Goal: Find specific page/section: Find specific page/section

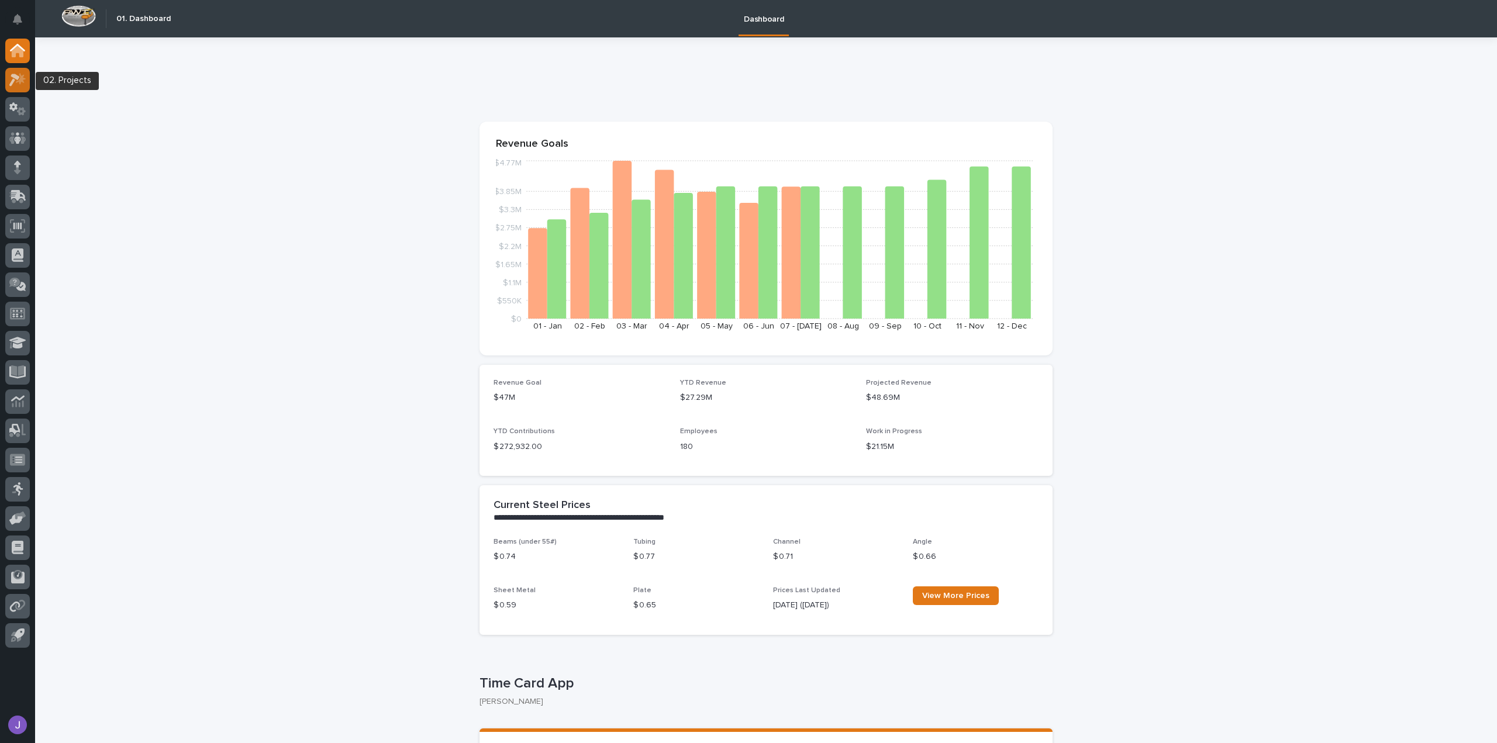
click at [12, 75] on icon at bounding box center [14, 80] width 11 height 13
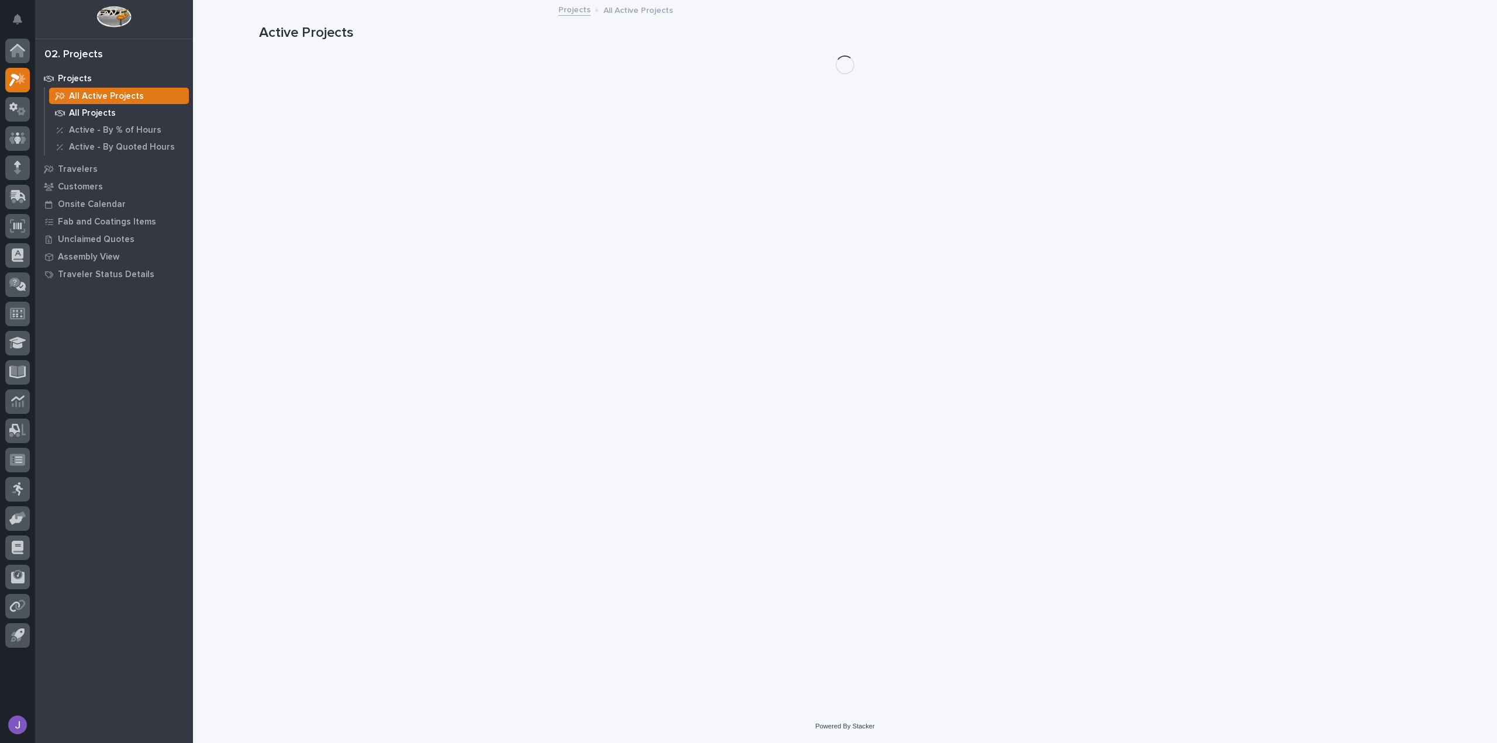
click at [106, 115] on p "All Projects" at bounding box center [92, 113] width 47 height 11
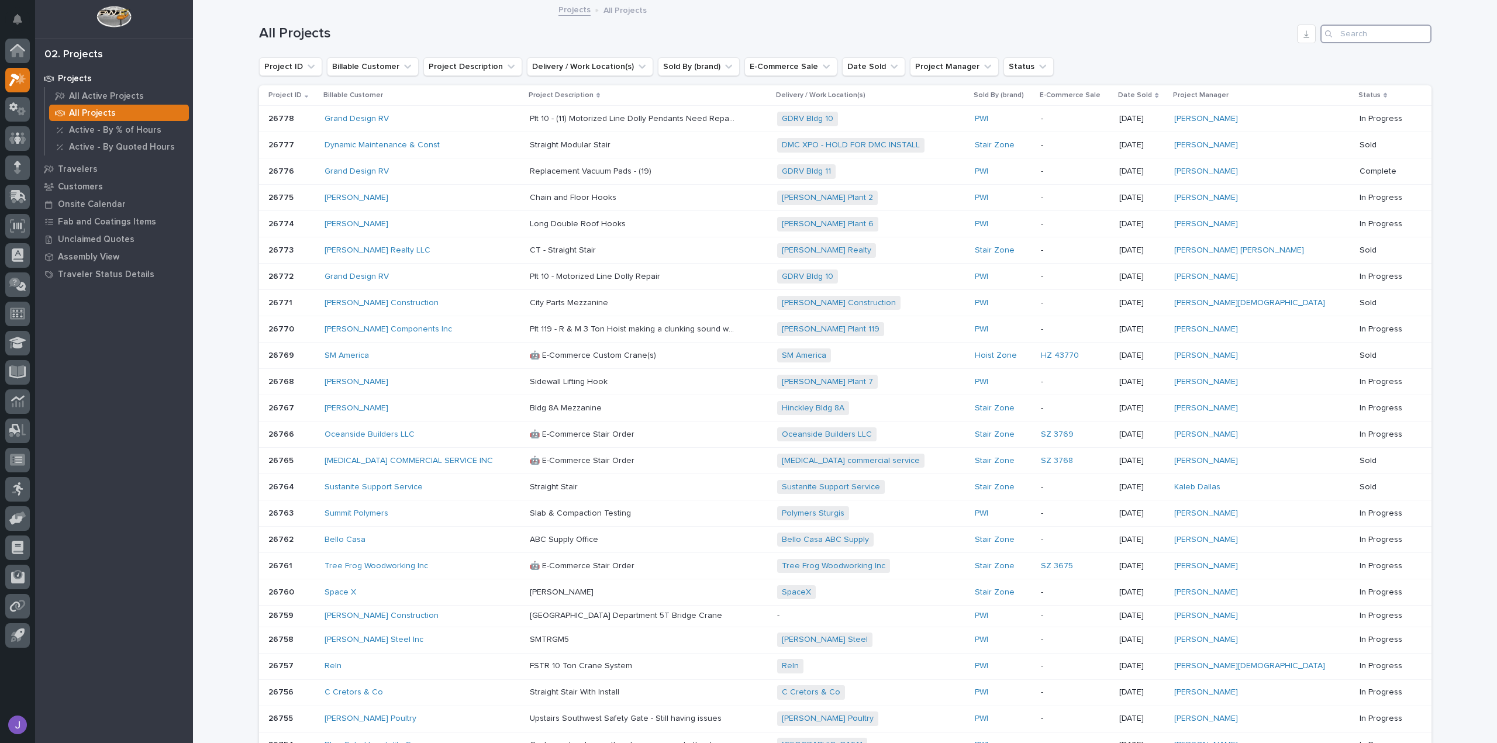
click at [1351, 34] on input "Search" at bounding box center [1375, 34] width 111 height 19
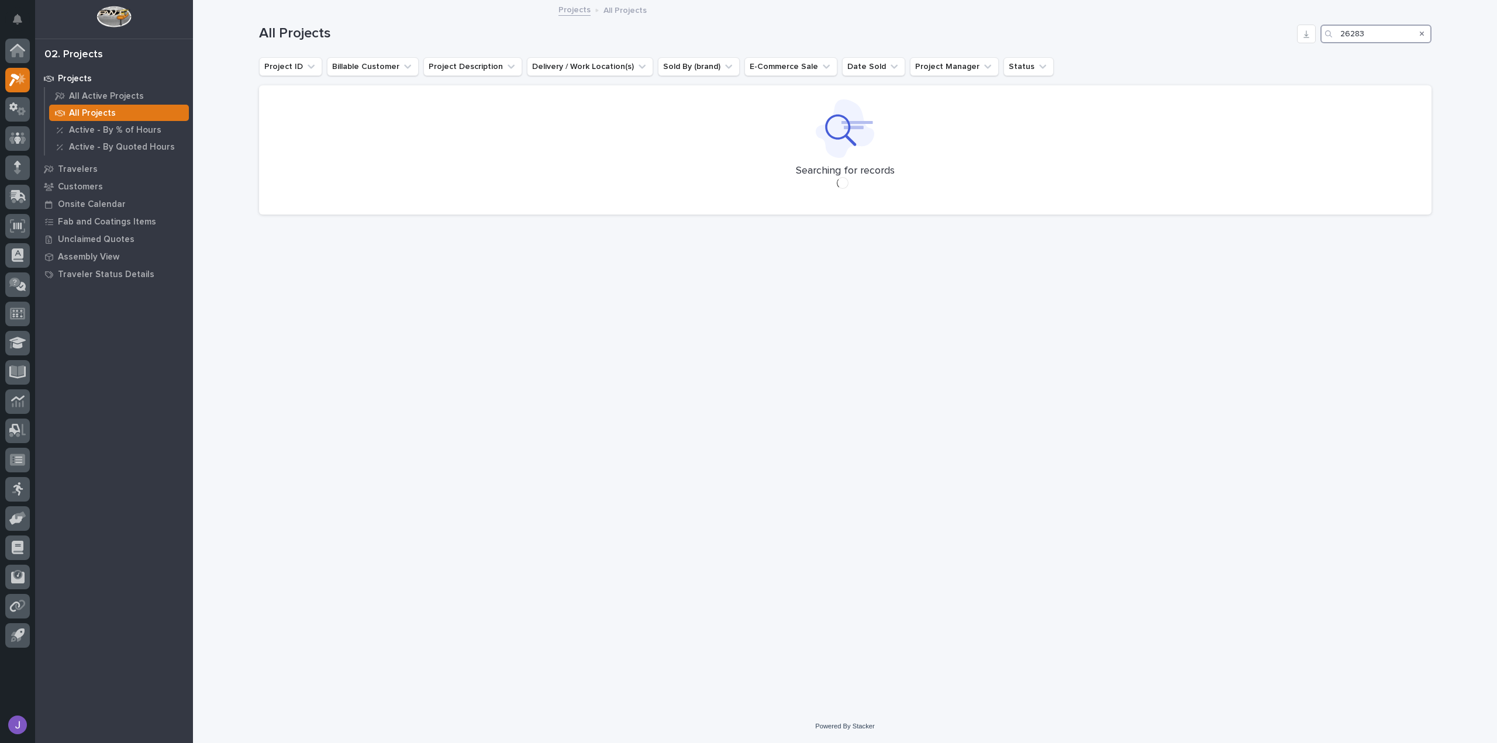
type input "26283"
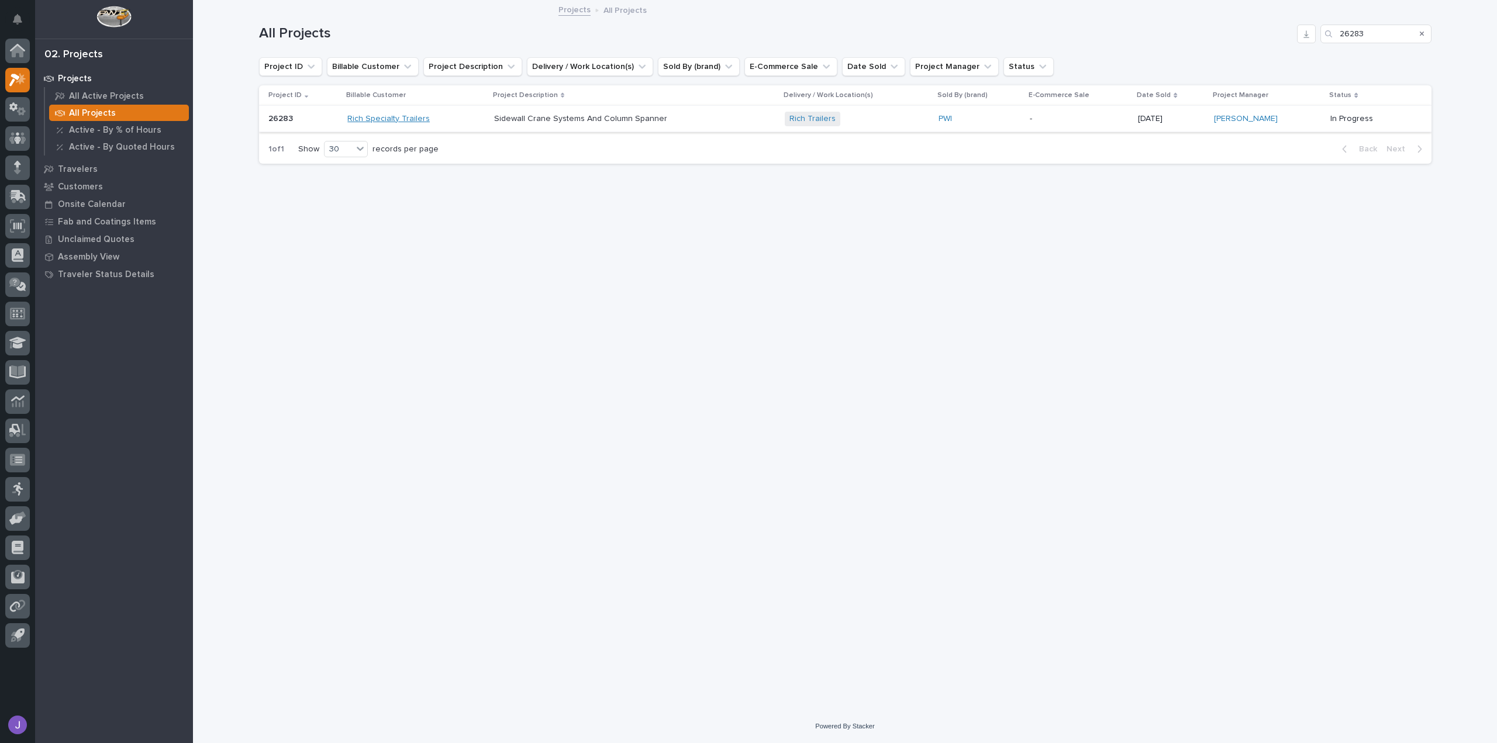
click at [401, 119] on link "Rich Specialty Trailers" at bounding box center [388, 119] width 82 height 10
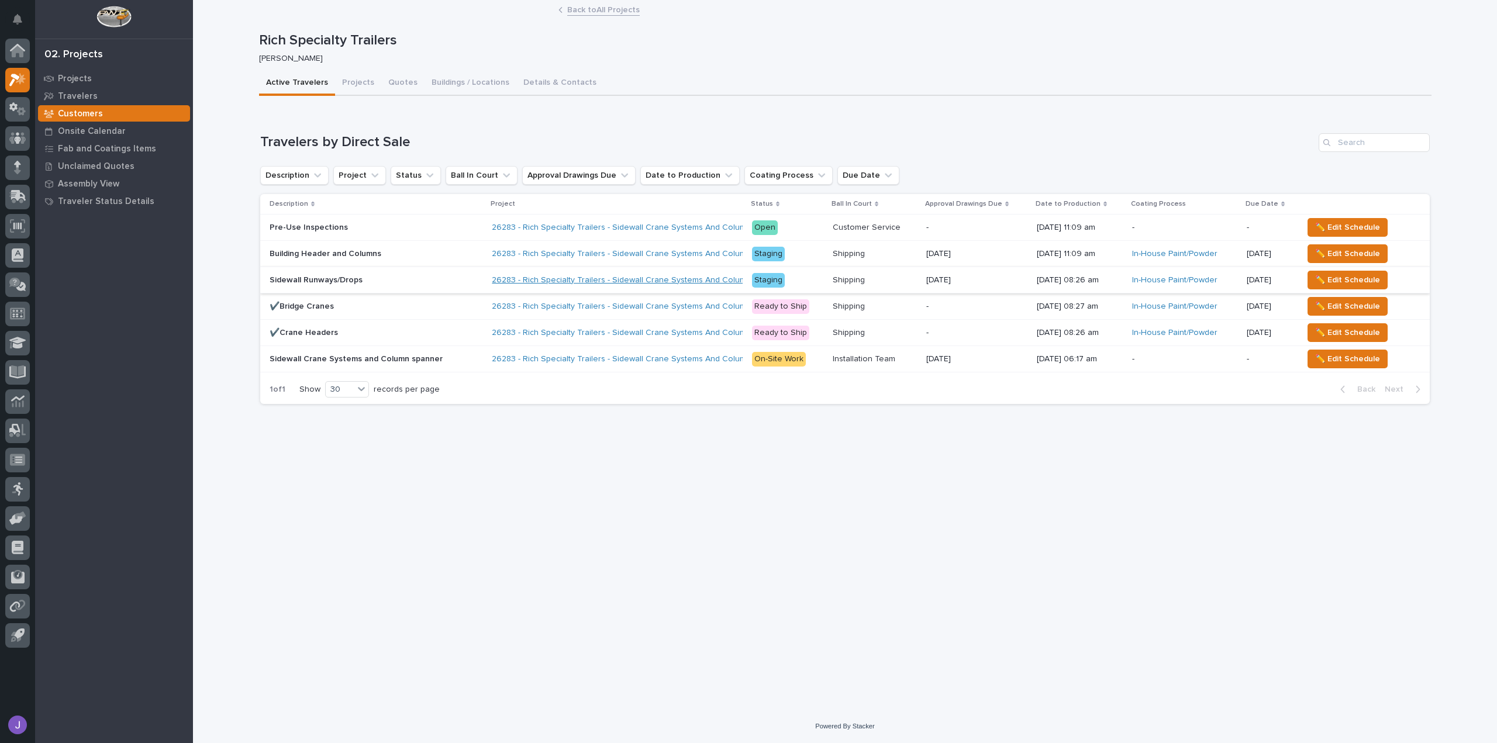
click at [601, 279] on link "26283 - Rich Specialty Trailers - Sidewall Crane Systems And Column Spanner" at bounding box center [639, 280] width 294 height 10
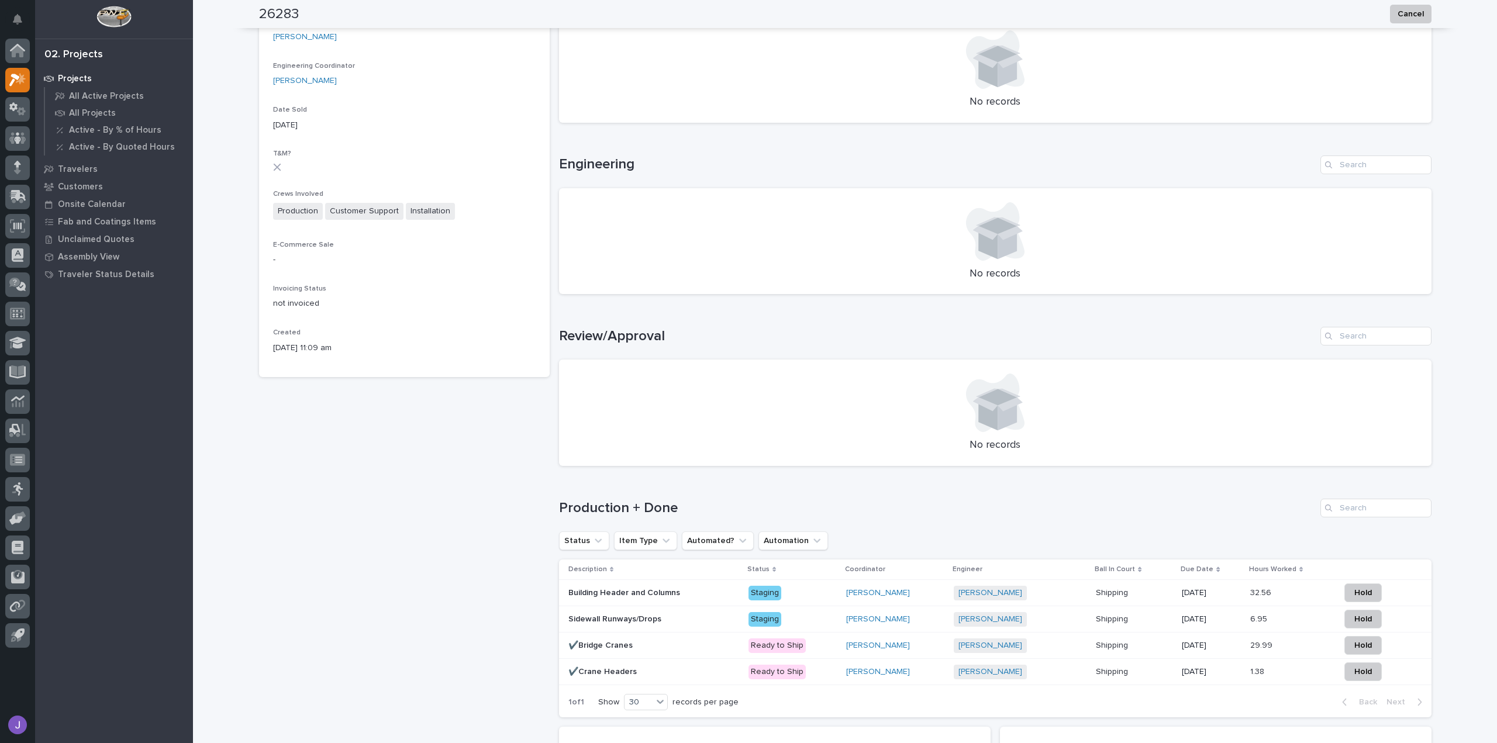
scroll to position [446, 0]
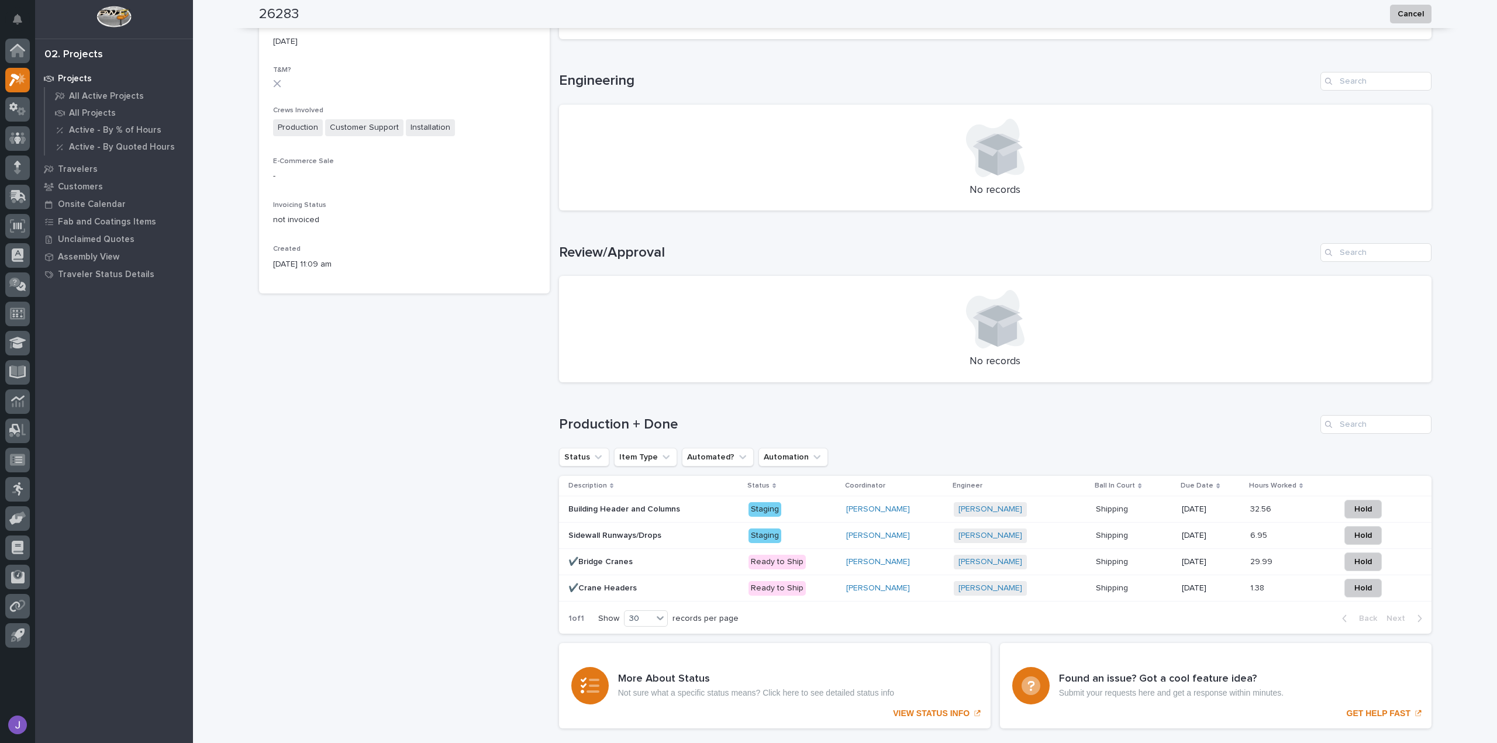
click at [614, 514] on div "Building Header and Columns Building Header and Columns" at bounding box center [653, 509] width 171 height 19
